Goal: Use online tool/utility: Utilize a website feature to perform a specific function

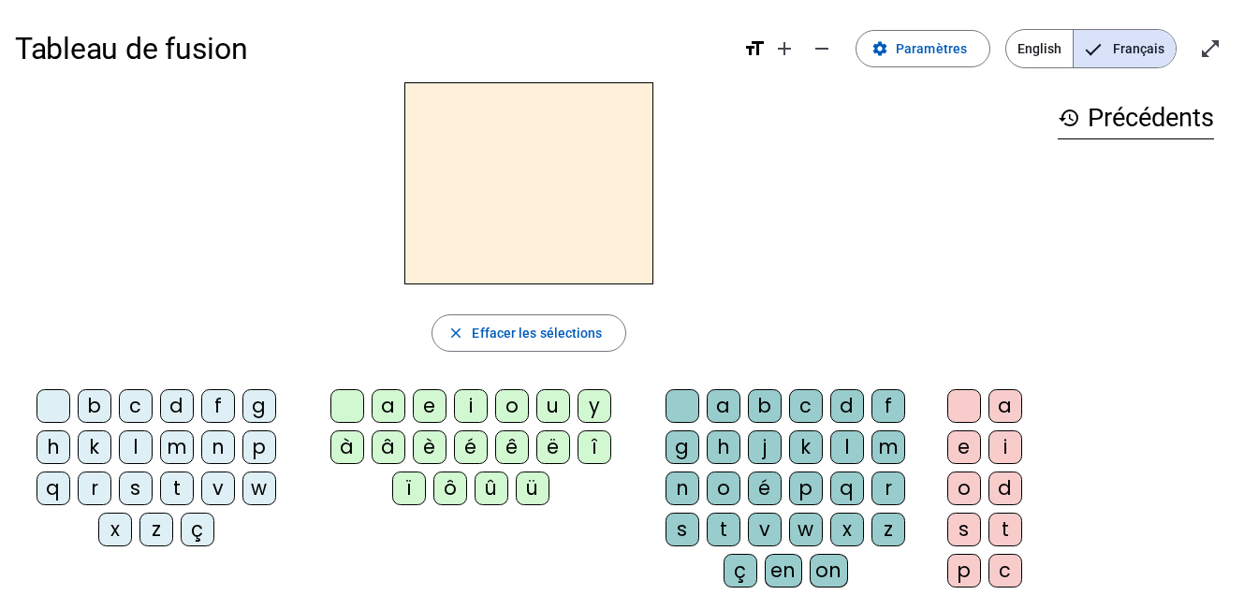
click at [141, 441] on div "l" at bounding box center [136, 448] width 34 height 34
click at [400, 412] on div "a" at bounding box center [389, 406] width 34 height 34
click at [971, 447] on div "e" at bounding box center [964, 448] width 34 height 34
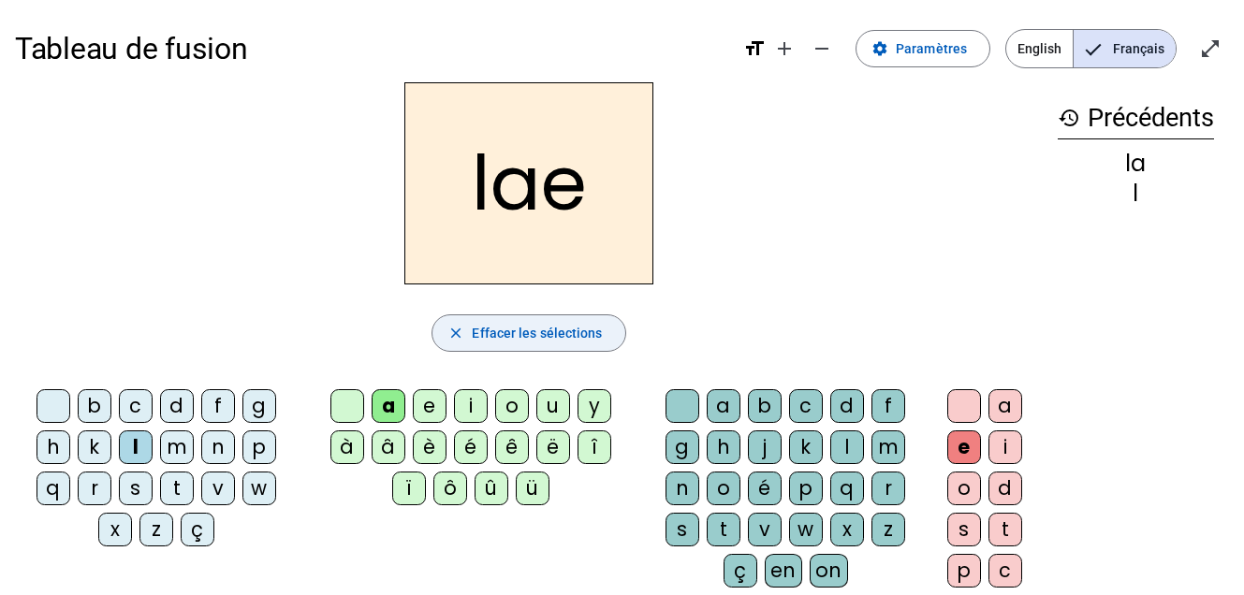
click at [478, 325] on span "Effacer les sélections" at bounding box center [537, 333] width 130 height 22
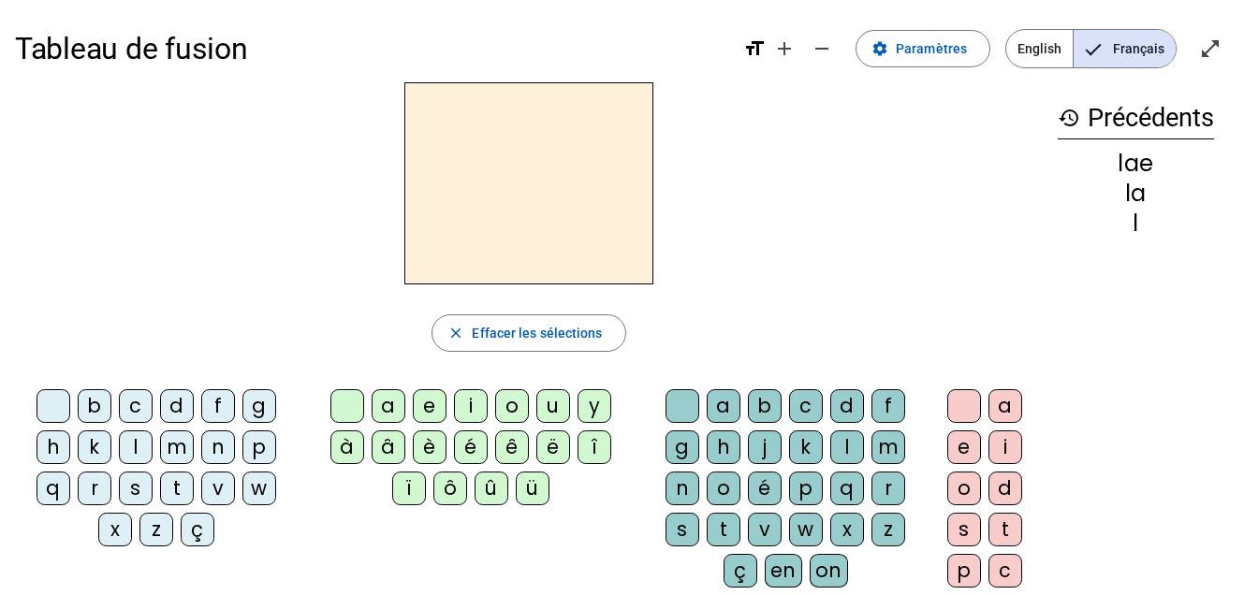
click at [138, 446] on div "l" at bounding box center [136, 448] width 34 height 34
click at [432, 408] on div "e" at bounding box center [430, 406] width 34 height 34
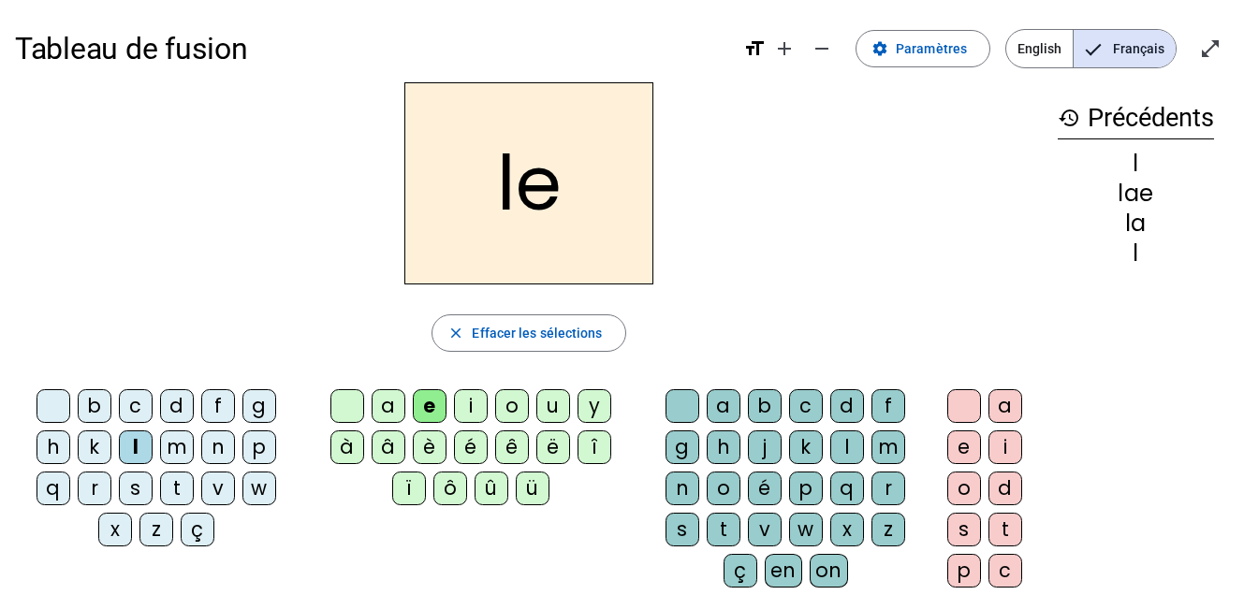
click at [560, 416] on div "u" at bounding box center [553, 406] width 34 height 34
click at [176, 494] on div "t" at bounding box center [177, 489] width 34 height 34
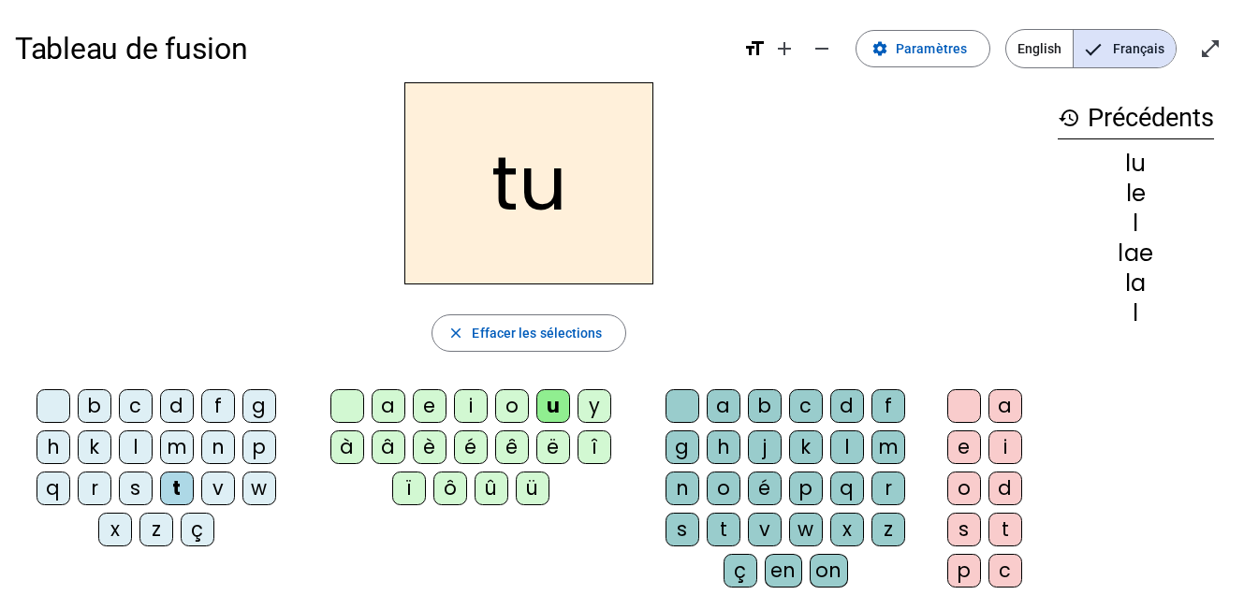
click at [433, 411] on div "e" at bounding box center [430, 406] width 34 height 34
click at [381, 406] on div "a" at bounding box center [389, 406] width 34 height 34
